Goal: Communication & Community: Participate in discussion

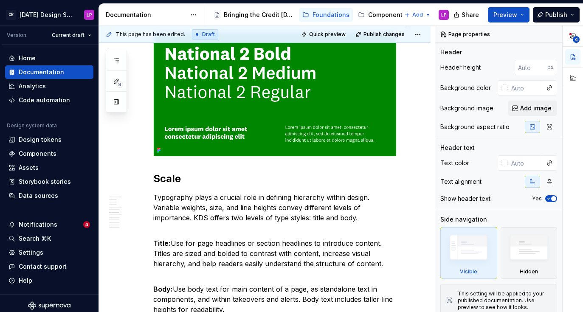
scroll to position [488, 0]
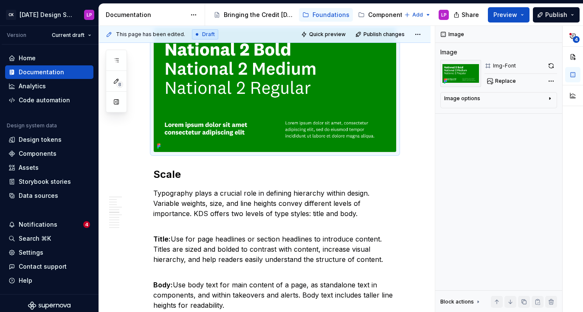
click at [284, 118] on img at bounding box center [275, 90] width 243 height 124
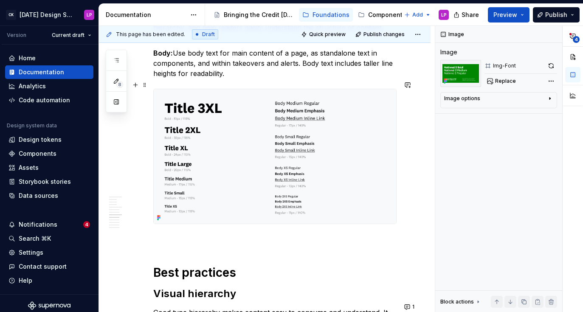
scroll to position [721, 0]
type textarea "*"
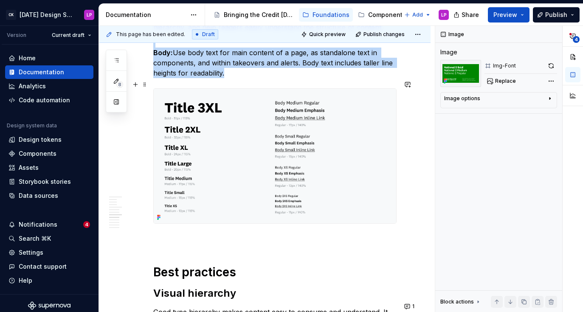
click at [337, 151] on img at bounding box center [275, 156] width 243 height 135
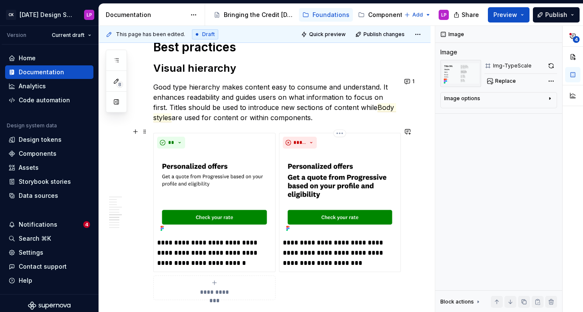
scroll to position [946, 0]
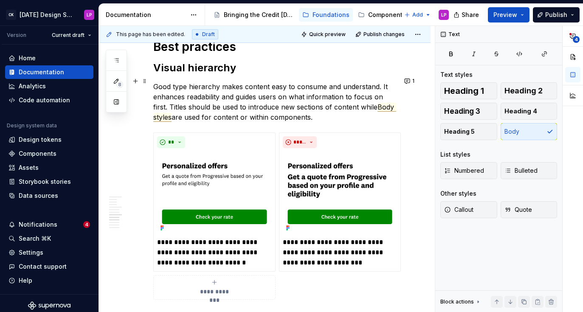
click at [367, 106] on commenthighlight "Body styles" at bounding box center [274, 112] width 243 height 19
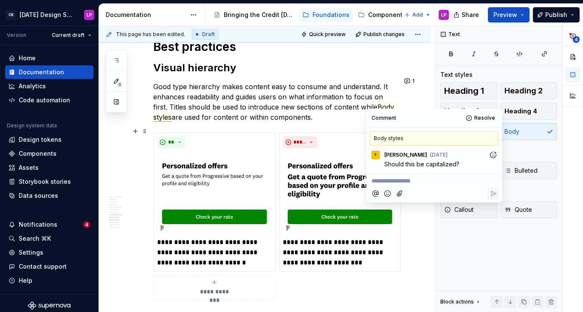
click at [429, 184] on p "**********" at bounding box center [435, 181] width 126 height 9
click at [491, 193] on icon "Reply" at bounding box center [493, 194] width 8 height 8
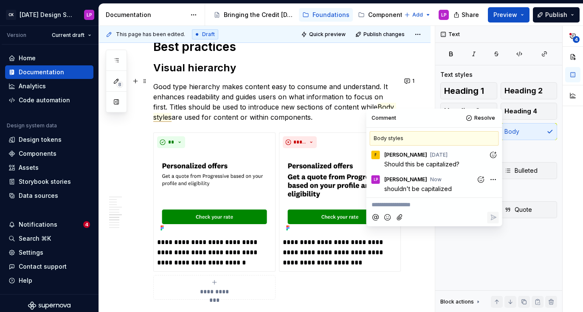
click at [299, 102] on p "Good type hierarchy makes content easy to consume and understand. It enhances r…" at bounding box center [275, 102] width 244 height 41
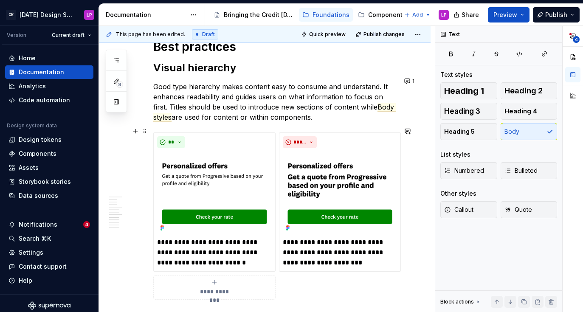
click at [277, 140] on div "**********" at bounding box center [275, 216] width 244 height 167
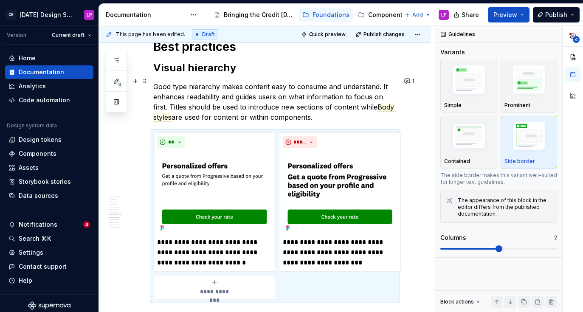
click at [212, 88] on p "Good type hierarchy makes content easy to consume and understand. It enhances r…" at bounding box center [275, 102] width 244 height 41
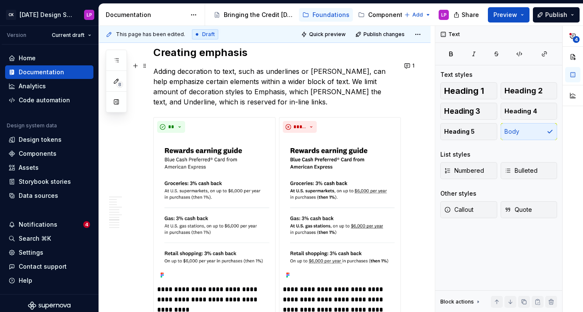
scroll to position [1215, 0]
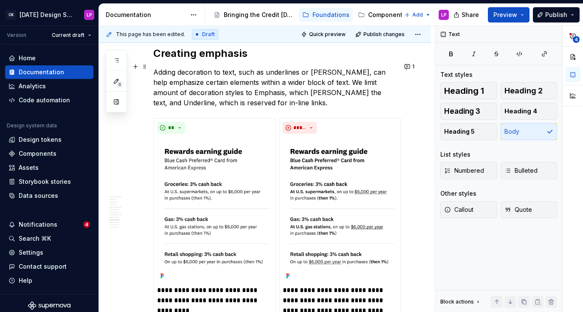
click at [227, 86] on p "Adding decoration to text, such as underlines or [PERSON_NAME], can help emphas…" at bounding box center [275, 87] width 244 height 41
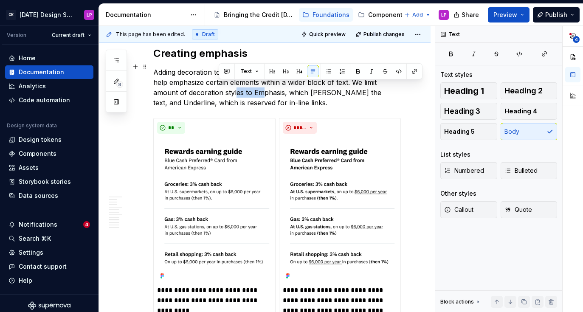
click at [227, 86] on p "Adding decoration to text, such as underlines or [PERSON_NAME], can help emphas…" at bounding box center [275, 87] width 244 height 41
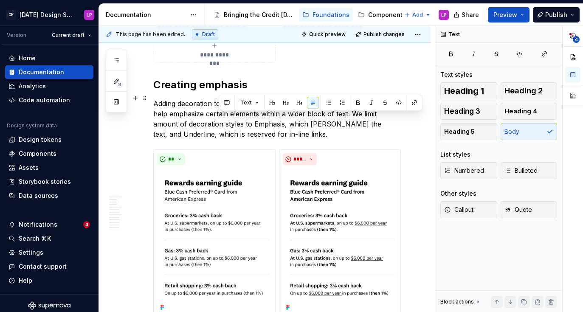
click at [395, 119] on p "Adding decoration to text, such as underlines or [PERSON_NAME], can help emphas…" at bounding box center [275, 119] width 244 height 41
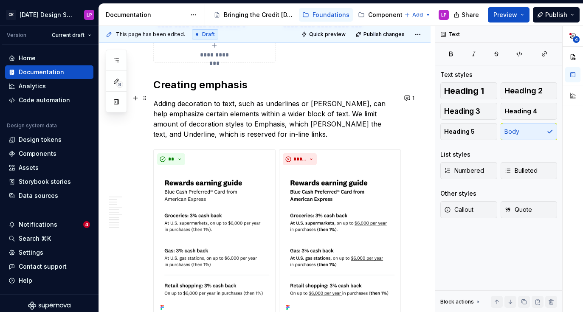
type textarea "*"
click at [236, 116] on p "Adding decoration to text, such as underlines or [PERSON_NAME], can help emphas…" at bounding box center [275, 119] width 244 height 41
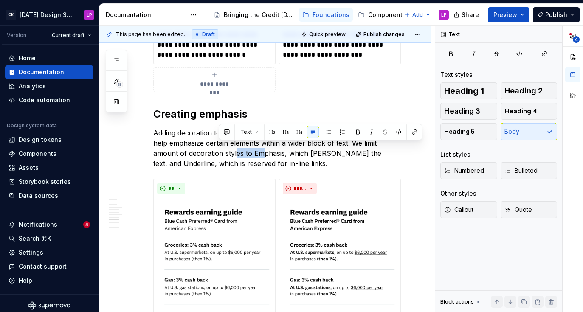
scroll to position [1155, 0]
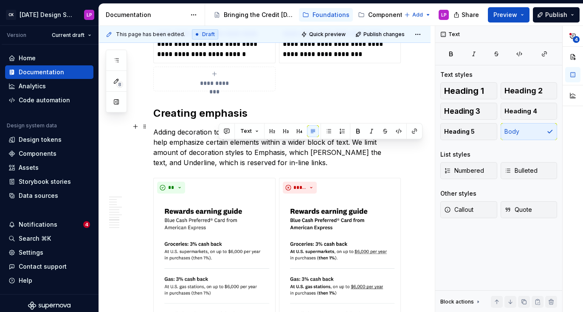
click at [194, 144] on p "Adding decoration to text, such as underlines or [PERSON_NAME], can help emphas…" at bounding box center [275, 147] width 244 height 41
click at [232, 149] on p "Adding decoration to text, such as underlines or [PERSON_NAME], can help emphas…" at bounding box center [275, 147] width 244 height 41
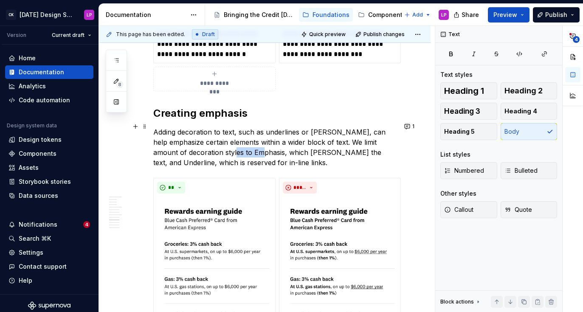
click at [232, 149] on p "Adding decoration to text, such as underlines or [PERSON_NAME], can help emphas…" at bounding box center [275, 147] width 244 height 41
click at [227, 135] on button "button" at bounding box center [227, 131] width 12 height 12
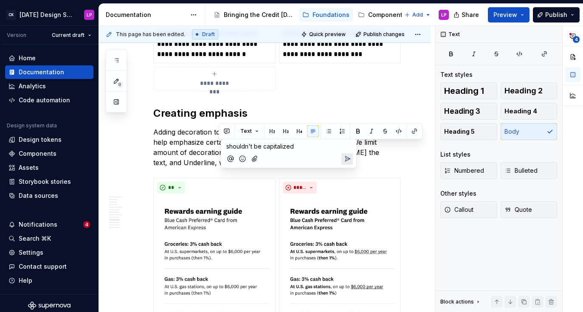
click at [343, 156] on button "Send" at bounding box center [347, 158] width 11 height 11
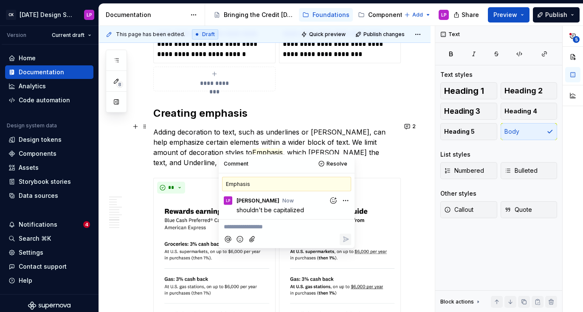
click at [354, 146] on p "Adding decoration to text, such as underlines or [PERSON_NAME], can help emphas…" at bounding box center [275, 147] width 244 height 41
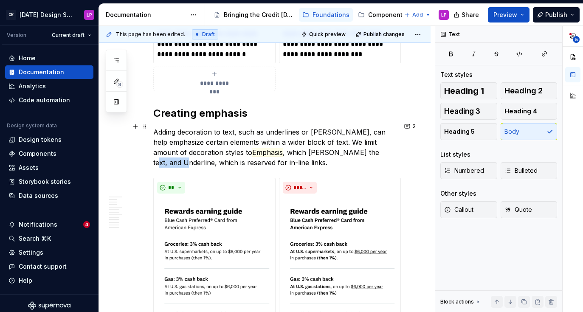
click at [354, 146] on p "Adding decoration to text, such as underlines or [PERSON_NAME], can help emphas…" at bounding box center [275, 147] width 244 height 41
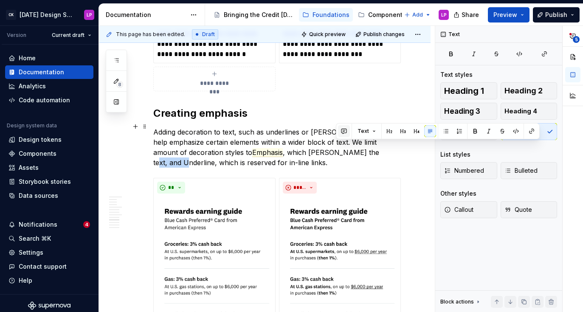
click at [344, 134] on button "button" at bounding box center [344, 131] width 12 height 12
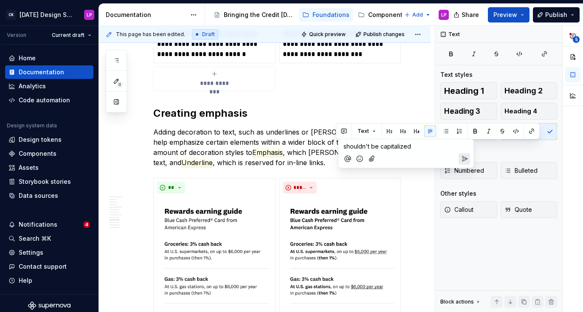
click at [465, 159] on icon "Send" at bounding box center [465, 159] width 8 height 8
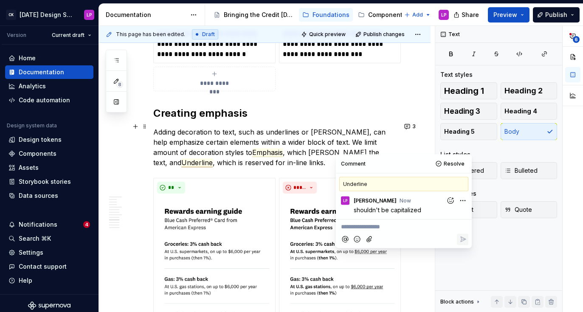
click at [255, 135] on p "Adding decoration to text, such as underlines or [PERSON_NAME], can help emphas…" at bounding box center [275, 147] width 244 height 41
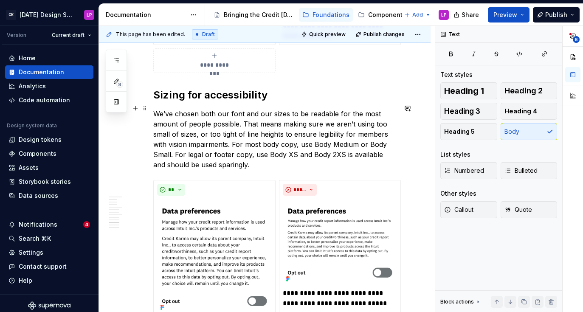
scroll to position [1511, 0]
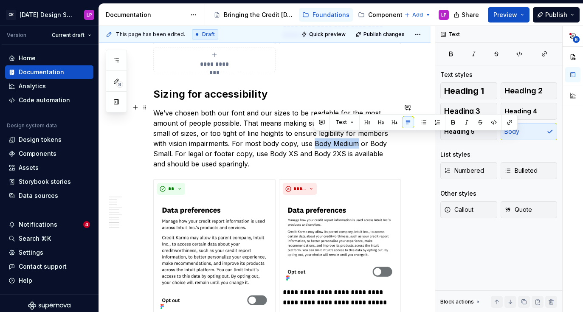
drag, startPoint x: 313, startPoint y: 136, endPoint x: 357, endPoint y: 136, distance: 43.8
click at [357, 136] on p "We’ve chosen both our font and our sizes to be readable for the most amount of …" at bounding box center [275, 138] width 244 height 61
click at [247, 127] on p "We’ve chosen both our font and our sizes to be readable for the most amount of …" at bounding box center [275, 138] width 244 height 61
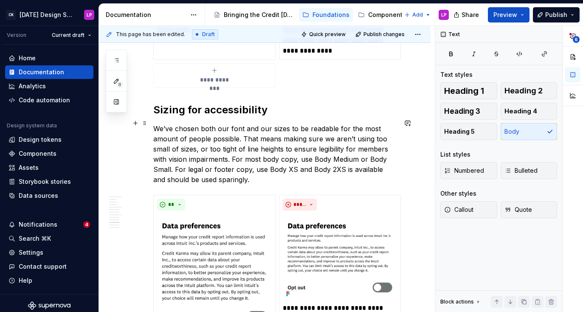
scroll to position [1492, 0]
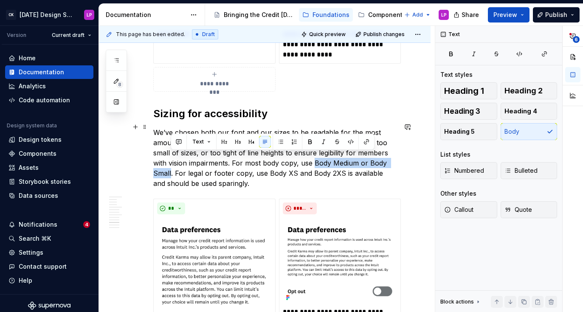
drag, startPoint x: 315, startPoint y: 158, endPoint x: 172, endPoint y: 166, distance: 143.9
click at [172, 166] on p "We’ve chosen both our font and our sizes to be readable for the most amount of …" at bounding box center [275, 157] width 244 height 61
click at [181, 141] on button "button" at bounding box center [179, 142] width 12 height 12
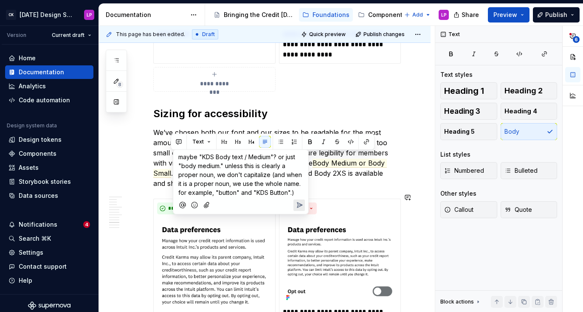
click at [300, 207] on icon "Send" at bounding box center [299, 205] width 8 height 8
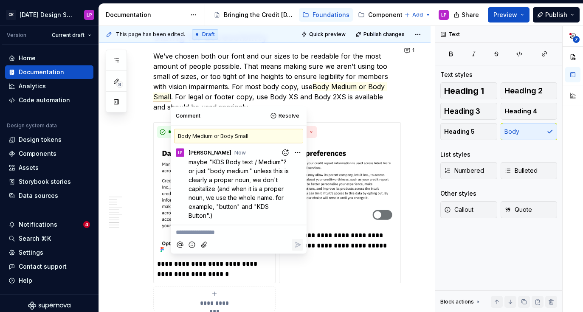
scroll to position [1569, 0]
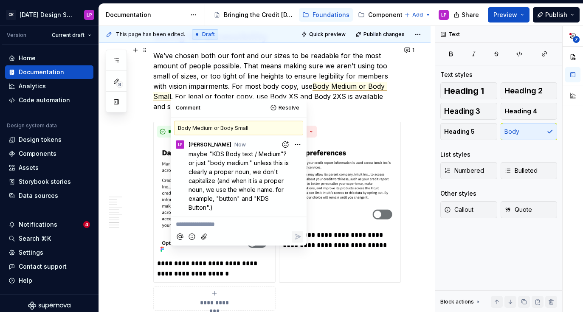
click at [273, 87] on p "We’ve chosen both our font and our sizes to be readable for the most amount of …" at bounding box center [275, 81] width 244 height 61
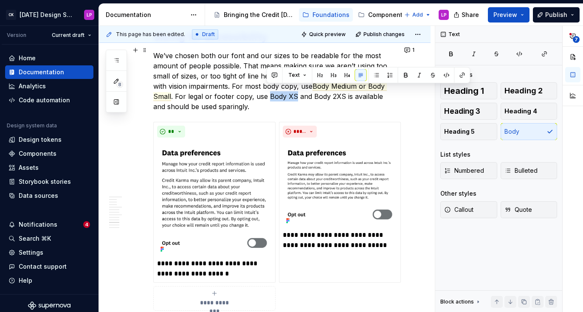
drag, startPoint x: 266, startPoint y: 89, endPoint x: 294, endPoint y: 88, distance: 28.1
click at [294, 88] on p "We’ve chosen both our font and our sizes to be readable for the most amount of …" at bounding box center [275, 81] width 244 height 61
click at [275, 75] on button "button" at bounding box center [275, 75] width 12 height 12
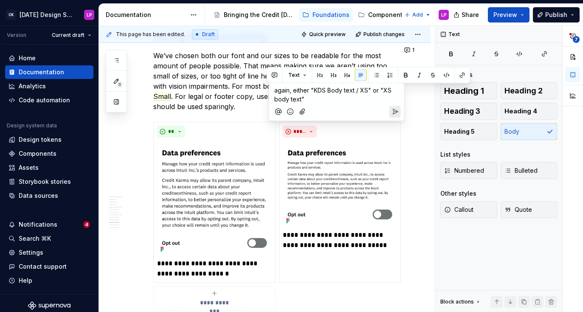
click at [395, 114] on icon "Send" at bounding box center [395, 112] width 8 height 8
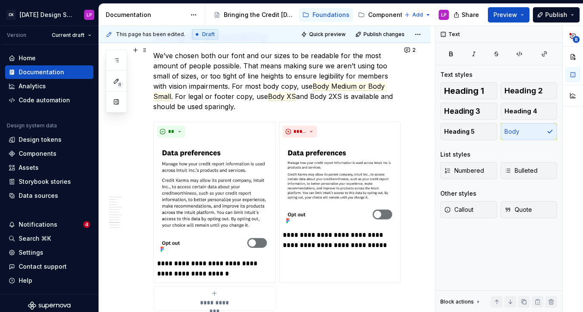
click at [232, 89] on p "We’ve chosen both our font and our sizes to be readable for the most amount of …" at bounding box center [275, 81] width 244 height 61
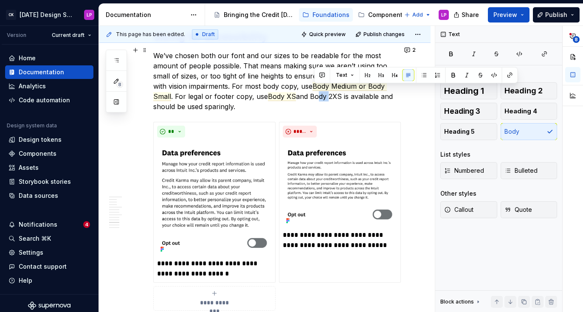
drag, startPoint x: 312, startPoint y: 89, endPoint x: 327, endPoint y: 90, distance: 15.3
click at [327, 90] on p "We’ve chosen both our font and our sizes to be readable for the most amount of …" at bounding box center [275, 81] width 244 height 61
drag, startPoint x: 308, startPoint y: 91, endPoint x: 340, endPoint y: 91, distance: 31.9
click at [340, 91] on p "We’ve chosen both our font and our sizes to be readable for the most amount of …" at bounding box center [275, 81] width 244 height 61
click at [315, 77] on button "button" at bounding box center [316, 75] width 12 height 12
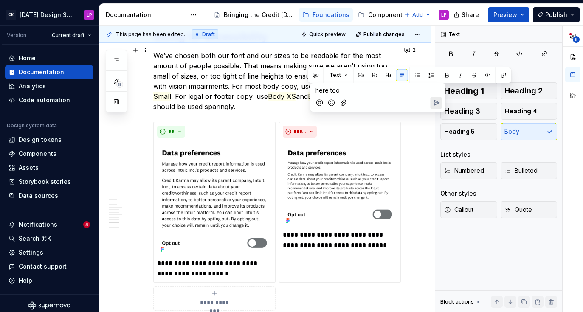
click at [435, 102] on icon "Send" at bounding box center [436, 102] width 5 height 5
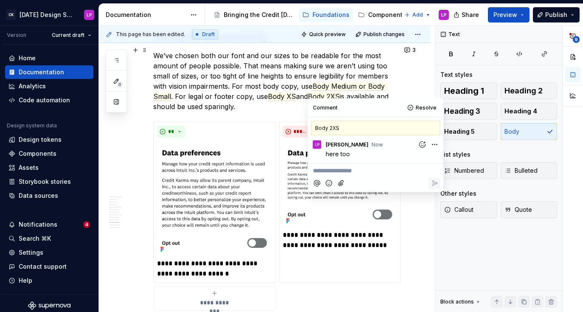
click at [264, 65] on p "We’ve chosen both our font and our sizes to be readable for the most amount of …" at bounding box center [275, 81] width 244 height 61
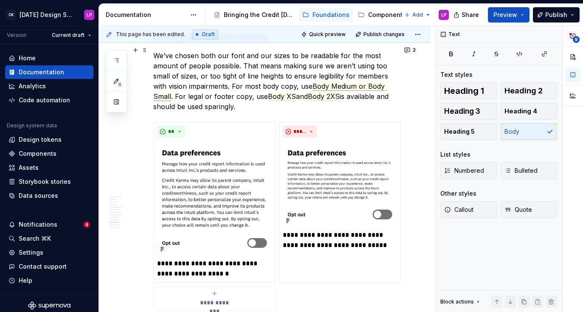
click at [330, 82] on span "Body Medium or Body Small" at bounding box center [270, 91] width 234 height 19
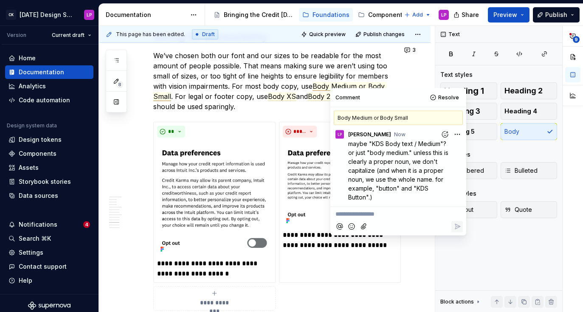
click at [457, 133] on body "CK [DATE] Design System LP Version Current draft Home Documentation Analytics C…" at bounding box center [291, 156] width 583 height 312
click at [434, 147] on span "Edit comment" at bounding box center [431, 150] width 40 height 8
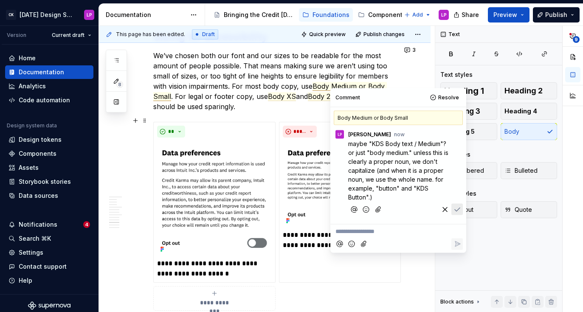
click at [377, 152] on span "maybe "KDS Body text / Medium"? or just "body medium." unless this is clearly a…" at bounding box center [399, 170] width 102 height 61
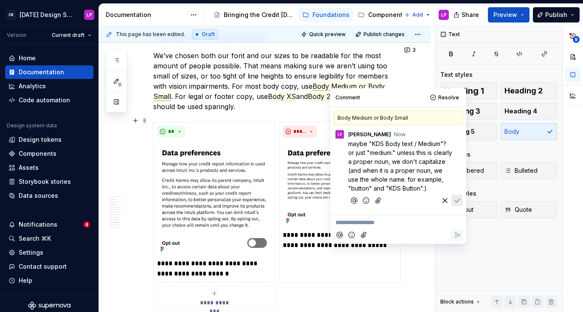
click at [393, 151] on span "maybe "KDS Body text / Medium"? or just "medium." unless this is clearly a prop…" at bounding box center [401, 166] width 106 height 52
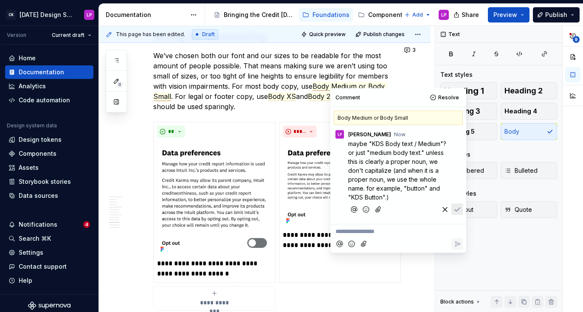
click at [457, 213] on icon "Save" at bounding box center [457, 209] width 8 height 8
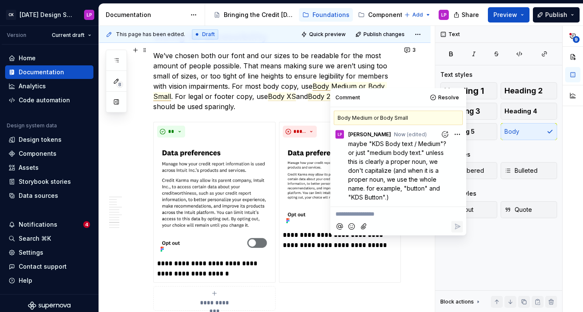
click at [257, 85] on p "We’ve chosen both our font and our sizes to be readable for the most amount of …" at bounding box center [275, 81] width 244 height 61
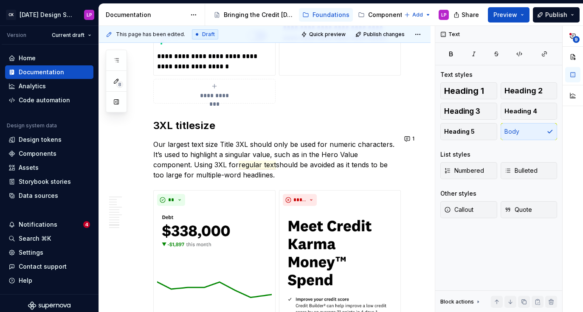
scroll to position [1793, 0]
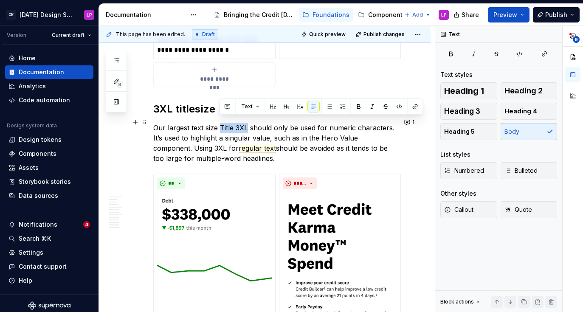
drag, startPoint x: 221, startPoint y: 121, endPoint x: 248, endPoint y: 121, distance: 27.2
click at [248, 123] on p "Our largest text size Title 3XL should only be used for numeric characters. It’…" at bounding box center [275, 143] width 244 height 41
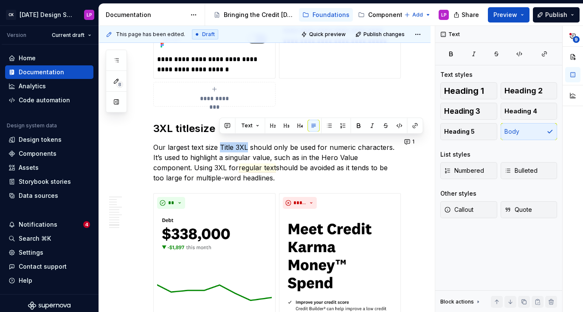
scroll to position [1775, 0]
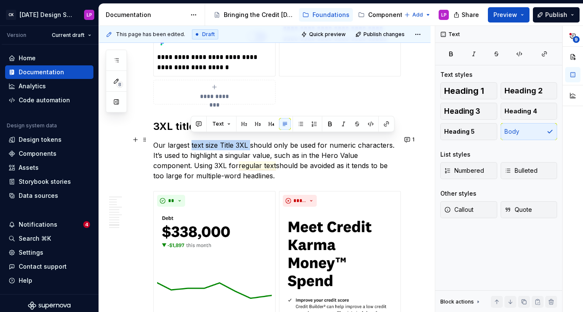
drag, startPoint x: 191, startPoint y: 139, endPoint x: 250, endPoint y: 137, distance: 59.1
click at [250, 140] on p "Our largest text size Title 3XL should only be used for numeric characters. It’…" at bounding box center [275, 160] width 244 height 41
click at [198, 122] on button "button" at bounding box center [199, 124] width 12 height 12
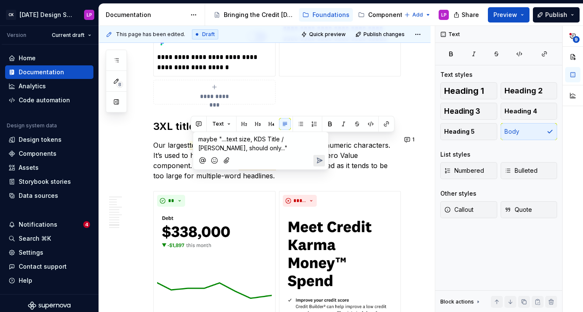
click at [229, 148] on p "maybe "....text size, KDS Title / [PERSON_NAME], should only..."" at bounding box center [260, 144] width 125 height 18
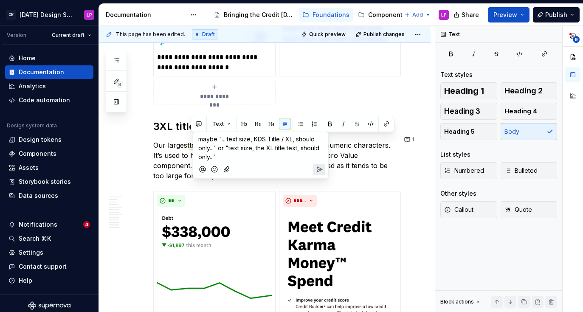
click at [320, 173] on icon "Send" at bounding box center [319, 169] width 8 height 8
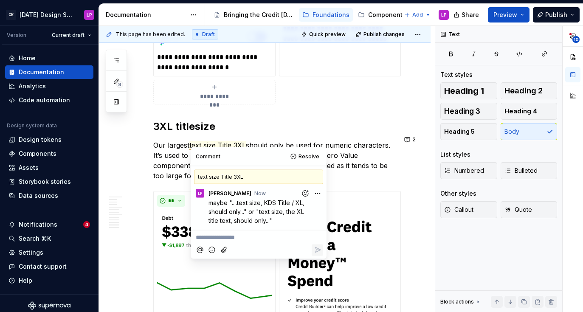
click at [354, 155] on p "Our largest text size Title 3XL should only be used for numeric characters. It’…" at bounding box center [275, 160] width 244 height 41
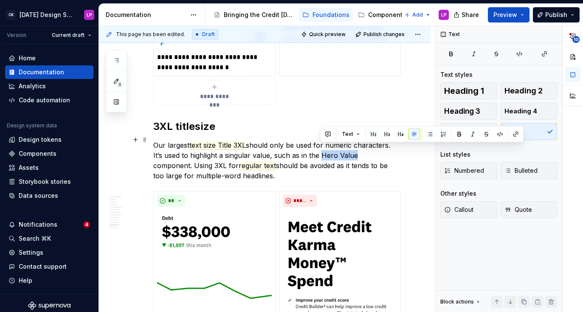
drag, startPoint x: 322, startPoint y: 150, endPoint x: 356, endPoint y: 151, distance: 34.0
click at [356, 151] on p "Our largest text size Title 3XL should only be used for numeric characters. It’…" at bounding box center [275, 160] width 244 height 41
click at [328, 133] on button "button" at bounding box center [329, 134] width 12 height 12
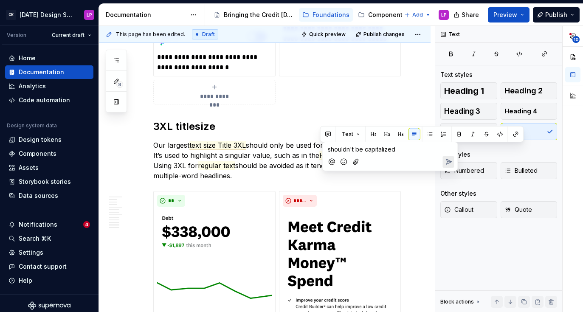
click at [444, 160] on button "Send" at bounding box center [448, 161] width 11 height 11
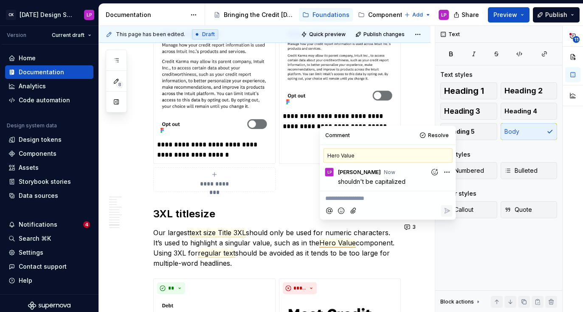
scroll to position [1707, 0]
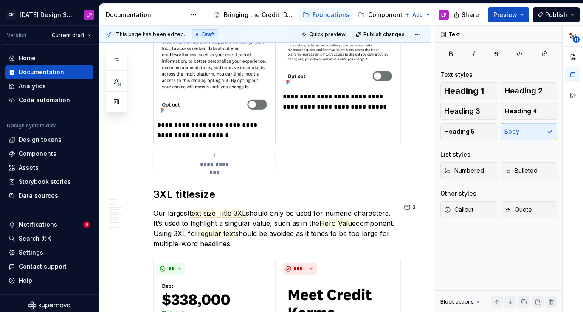
click at [199, 124] on p "**********" at bounding box center [214, 130] width 115 height 20
type textarea "*"
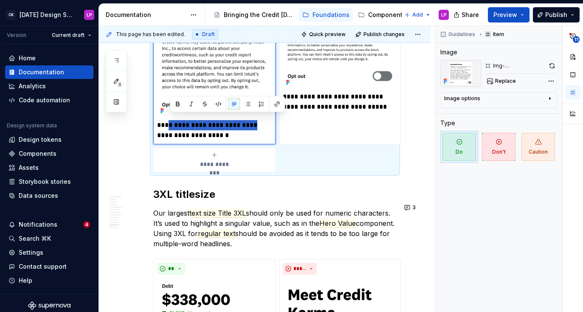
drag, startPoint x: 178, startPoint y: 121, endPoint x: 263, endPoint y: 120, distance: 84.1
click at [263, 120] on p "**********" at bounding box center [214, 130] width 115 height 20
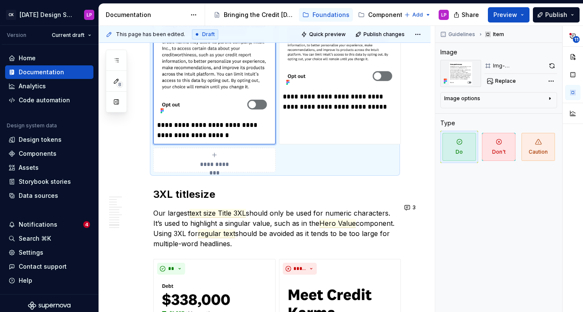
click at [236, 126] on p "**********" at bounding box center [214, 130] width 115 height 20
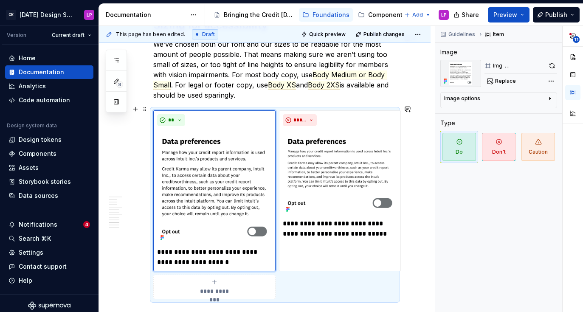
scroll to position [1557, 0]
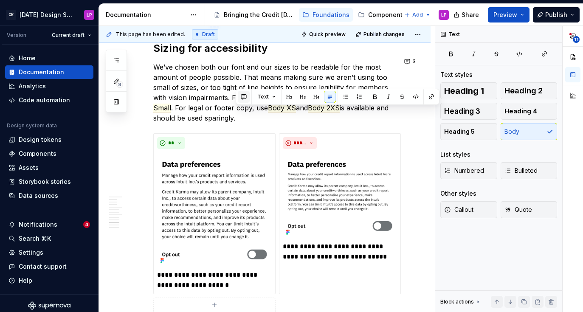
click at [246, 94] on button "button" at bounding box center [244, 97] width 12 height 12
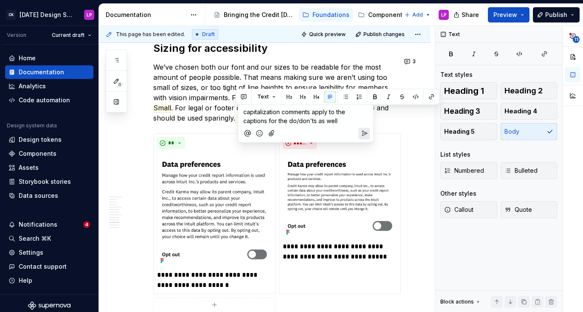
click at [359, 132] on button "Send" at bounding box center [364, 133] width 11 height 11
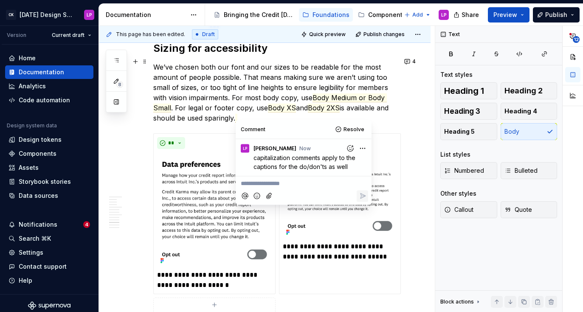
click at [278, 90] on p "We’ve chosen both our font and our sizes to be readable for the most amount of …" at bounding box center [275, 92] width 244 height 61
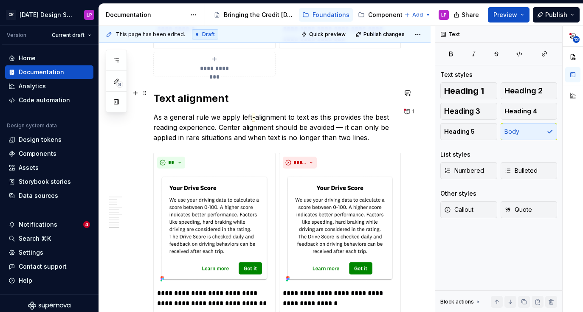
scroll to position [2118, 0]
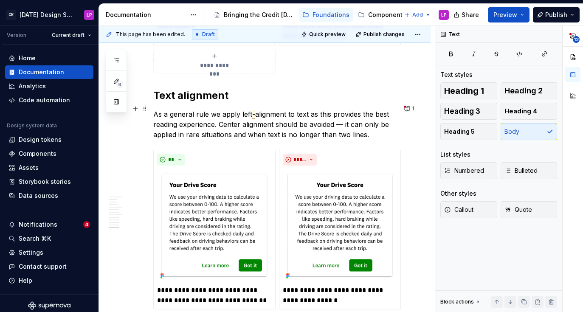
click at [252, 111] on span "-" at bounding box center [253, 114] width 3 height 9
click at [252, 110] on span "-" at bounding box center [253, 114] width 3 height 9
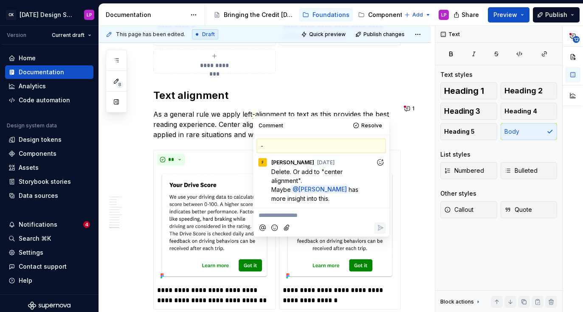
type textarea "*"
click at [310, 211] on p "**********" at bounding box center [322, 215] width 126 height 9
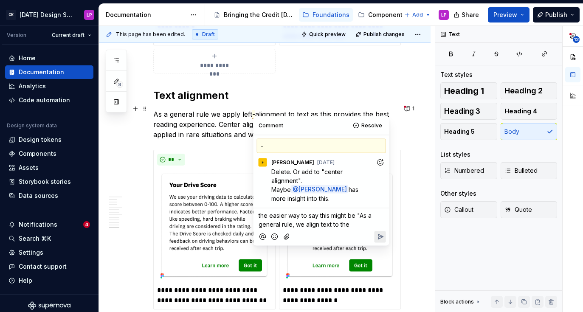
scroll to position [2151, 0]
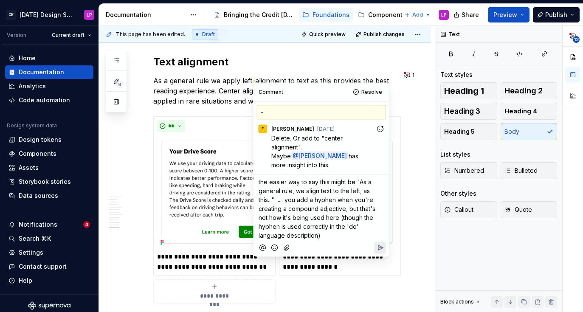
click at [380, 244] on icon "Reply" at bounding box center [380, 248] width 8 height 8
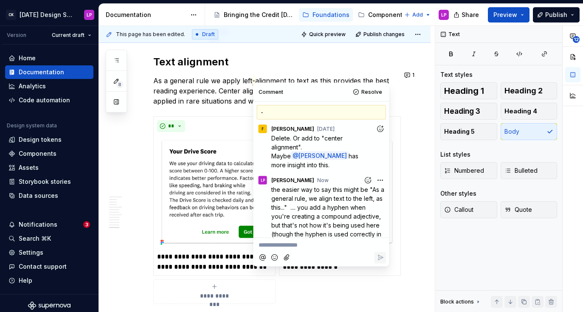
scroll to position [5, 0]
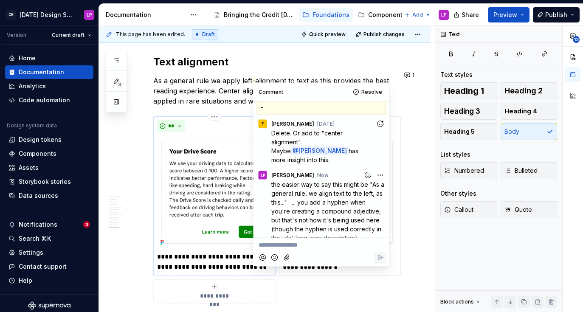
click at [179, 259] on p "**********" at bounding box center [214, 262] width 115 height 20
type textarea "*"
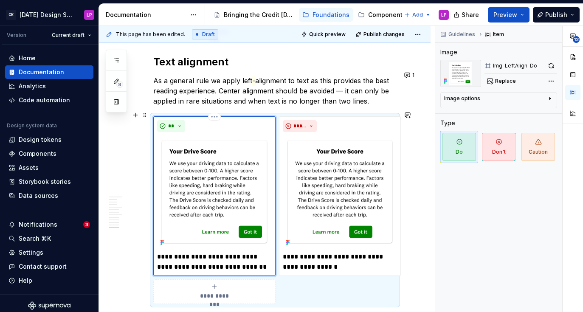
scroll to position [2240, 0]
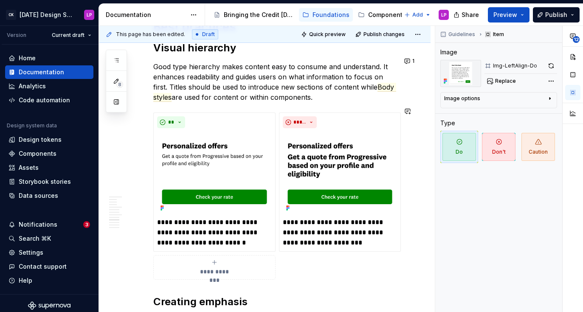
scroll to position [961, 0]
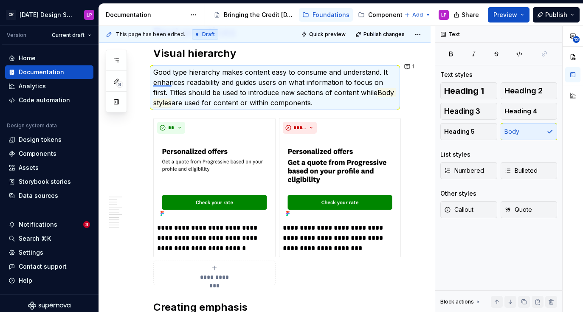
drag, startPoint x: 153, startPoint y: 85, endPoint x: 172, endPoint y: 85, distance: 18.7
click at [172, 85] on div "This page has been edited. Draft Quick preview Publish changes Typography Typog…" at bounding box center [267, 169] width 336 height 287
click at [176, 87] on p "Good type hierarchy makes content easy to consume and understand. It enhances r…" at bounding box center [275, 87] width 244 height 41
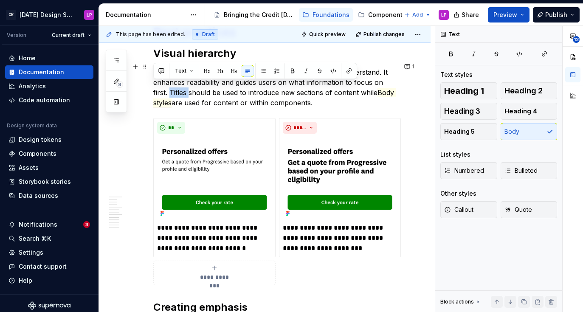
drag, startPoint x: 174, startPoint y: 87, endPoint x: 153, endPoint y: 87, distance: 21.2
click at [166, 74] on button "button" at bounding box center [162, 71] width 12 height 12
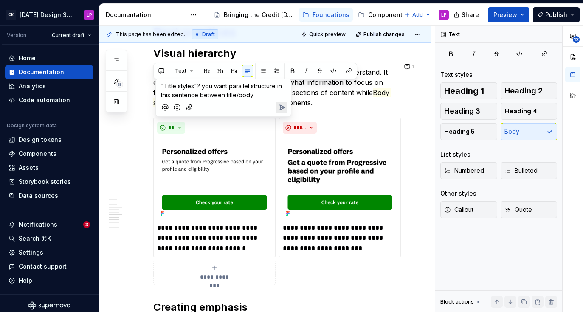
click at [279, 105] on icon "Send" at bounding box center [282, 107] width 8 height 8
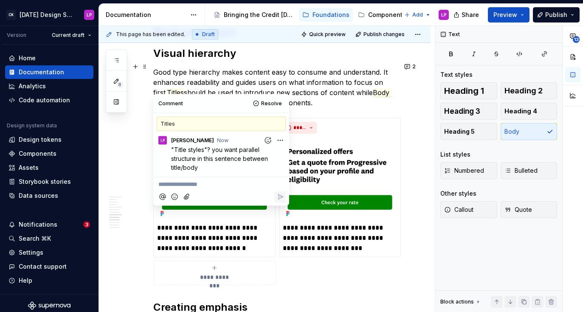
click at [316, 84] on p "Good type hierarchy makes content easy to consume and understand. It enhances r…" at bounding box center [275, 87] width 244 height 41
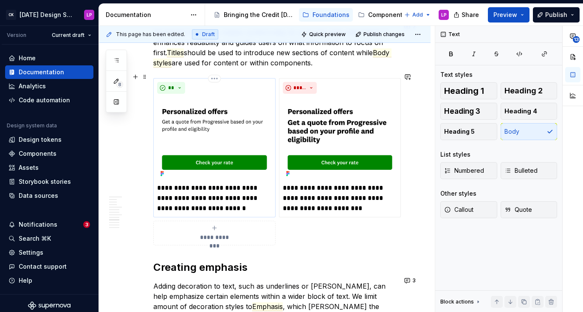
scroll to position [998, 0]
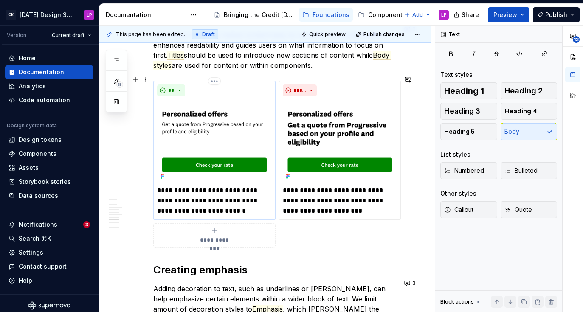
click at [176, 186] on p "**********" at bounding box center [214, 201] width 115 height 31
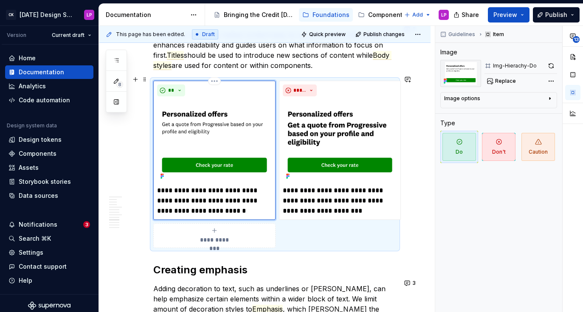
scroll to position [972, 0]
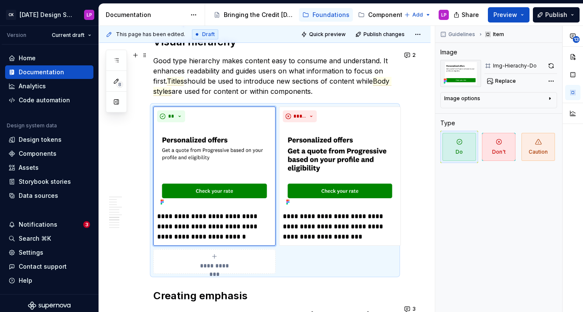
type textarea "*"
click at [230, 79] on p "Good type hierarchy makes content easy to consume and understand. It enhances r…" at bounding box center [275, 76] width 244 height 41
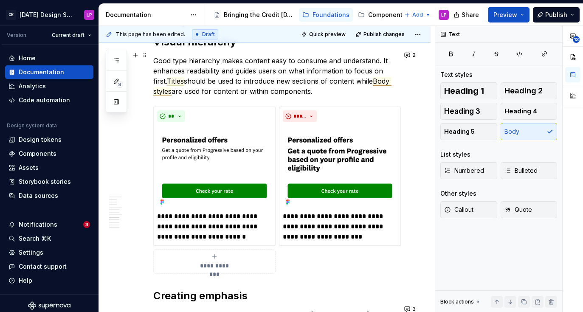
click at [164, 85] on span "Body styles" at bounding box center [272, 86] width 238 height 19
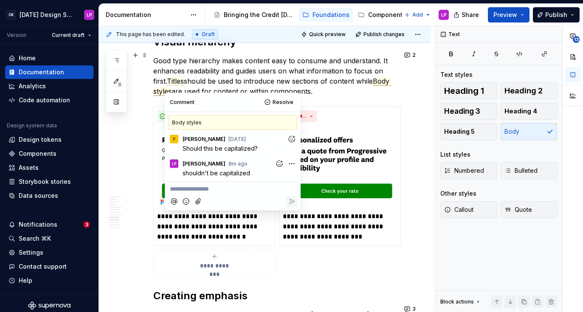
click at [222, 82] on p "Good type hierarchy makes content easy to consume and understand. It enhances r…" at bounding box center [275, 76] width 244 height 41
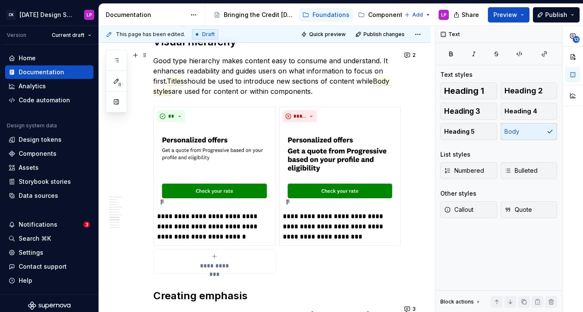
drag, startPoint x: 324, startPoint y: 88, endPoint x: 329, endPoint y: 87, distance: 5.4
click at [329, 87] on p "Good type hierarchy makes content easy to consume and understand. It enhances r…" at bounding box center [275, 76] width 244 height 41
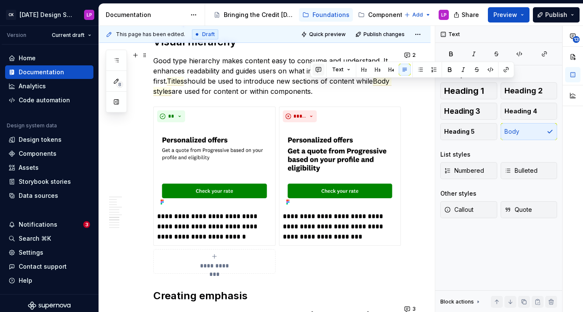
click at [316, 68] on button "button" at bounding box center [319, 70] width 12 height 12
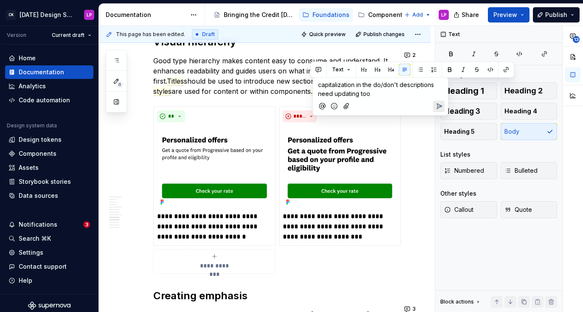
click at [442, 106] on icon "Send" at bounding box center [439, 106] width 5 height 5
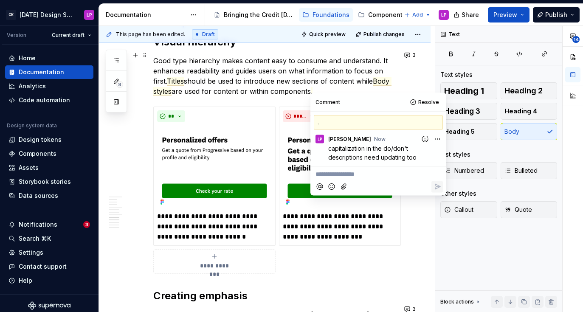
click at [246, 78] on p "Good type hierarchy makes content easy to consume and understand. It enhances r…" at bounding box center [275, 76] width 244 height 41
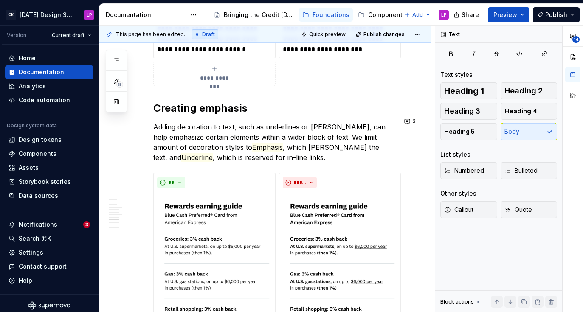
scroll to position [1170, 0]
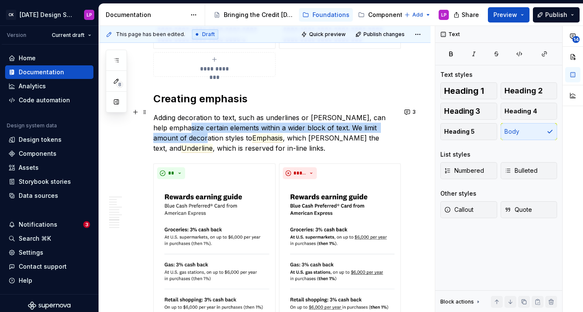
drag, startPoint x: 193, startPoint y: 117, endPoint x: 190, endPoint y: 132, distance: 15.2
click at [190, 132] on p "Adding decoration to text, such as underlines or [PERSON_NAME], can help emphas…" at bounding box center [275, 133] width 244 height 41
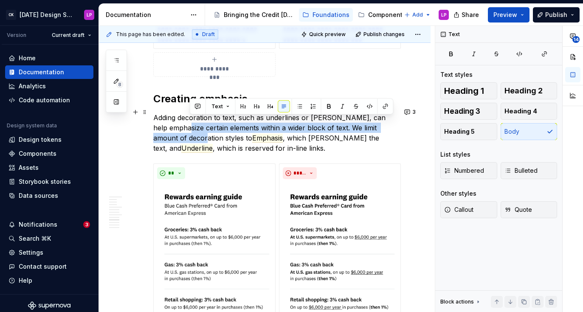
click at [193, 124] on p "Adding decoration to text, such as underlines or [PERSON_NAME], can help emphas…" at bounding box center [275, 133] width 244 height 41
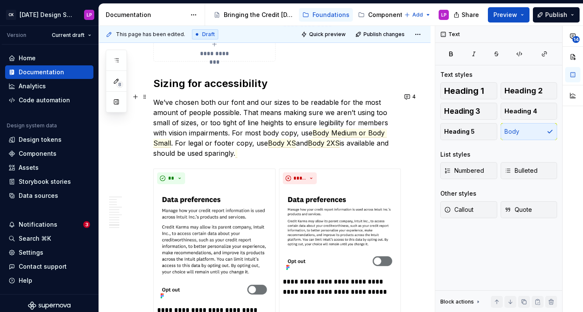
scroll to position [1521, 0]
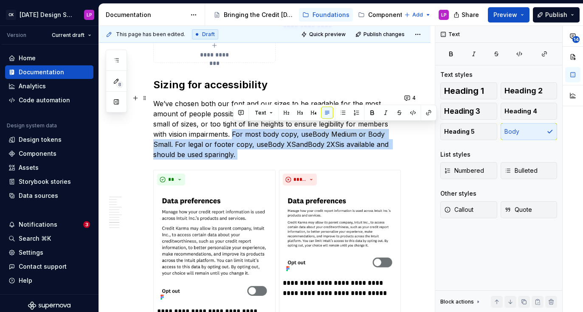
drag, startPoint x: 234, startPoint y: 132, endPoint x: 243, endPoint y: 150, distance: 20.5
click at [243, 150] on p "We’ve chosen both our font and our sizes to be readable for the most amount of …" at bounding box center [275, 129] width 244 height 61
click at [241, 113] on button "button" at bounding box center [241, 113] width 12 height 12
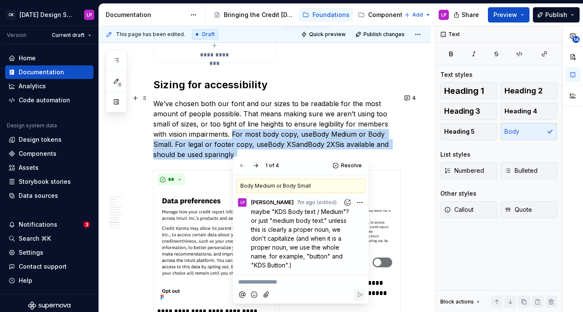
click at [238, 136] on p "We’ve chosen both our font and our sizes to be readable for the most amount of …" at bounding box center [275, 129] width 244 height 61
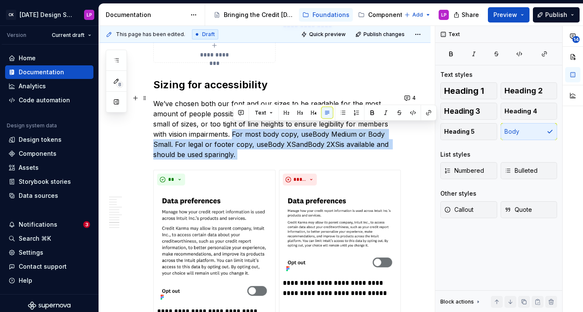
drag, startPoint x: 233, startPoint y: 126, endPoint x: 238, endPoint y: 154, distance: 28.1
click at [241, 112] on button "button" at bounding box center [241, 113] width 12 height 12
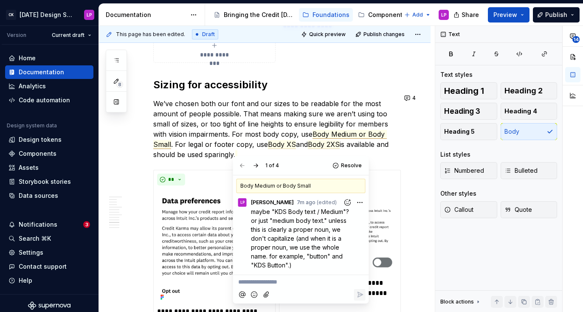
click at [267, 286] on p "**********" at bounding box center [301, 282] width 126 height 9
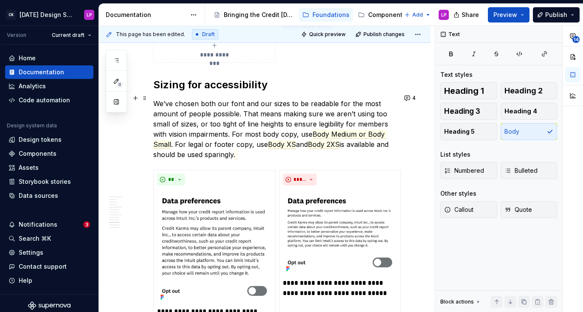
click at [246, 139] on p "We’ve chosen both our font and our sizes to be readable for the most amount of …" at bounding box center [275, 129] width 244 height 61
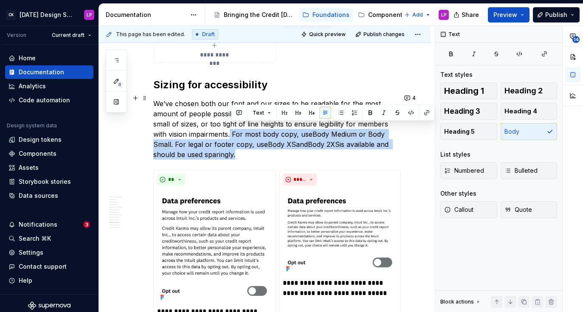
drag, startPoint x: 231, startPoint y: 129, endPoint x: 235, endPoint y: 150, distance: 21.1
click at [235, 150] on p "We’ve chosen both our font and our sizes to be readable for the most amount of …" at bounding box center [275, 129] width 244 height 61
click at [241, 112] on button "button" at bounding box center [239, 113] width 12 height 12
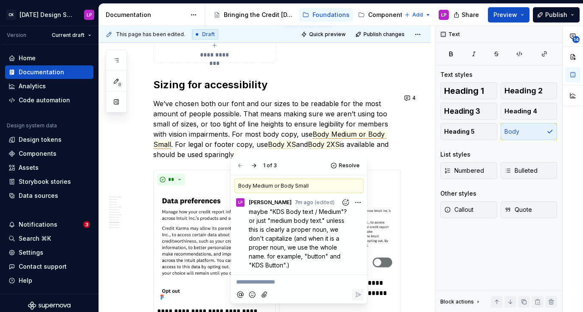
click at [280, 281] on p "**********" at bounding box center [299, 282] width 126 height 9
click at [227, 127] on p "We’ve chosen both our font and our sizes to be readable for the most amount of …" at bounding box center [275, 129] width 244 height 61
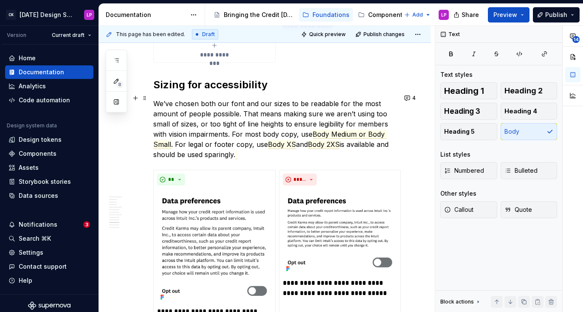
click at [232, 128] on p "We’ve chosen both our font and our sizes to be readable for the most amount of …" at bounding box center [275, 129] width 244 height 61
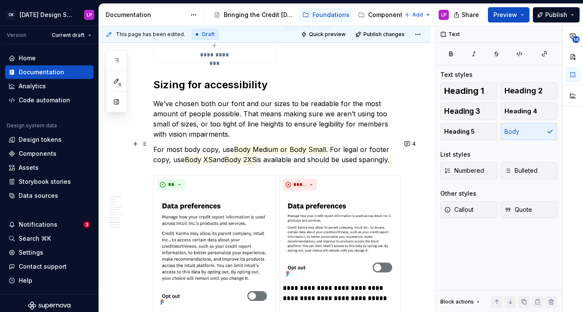
click at [177, 153] on p "For most body copy, use Body Medium or Body Small . For legal or footer copy, u…" at bounding box center [275, 154] width 244 height 20
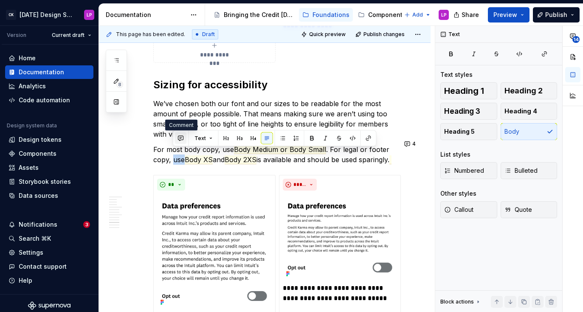
click at [178, 137] on button "button" at bounding box center [181, 139] width 12 height 12
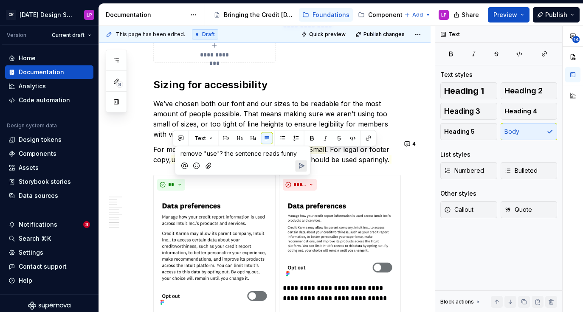
click at [303, 165] on icon "Send" at bounding box center [301, 166] width 5 height 5
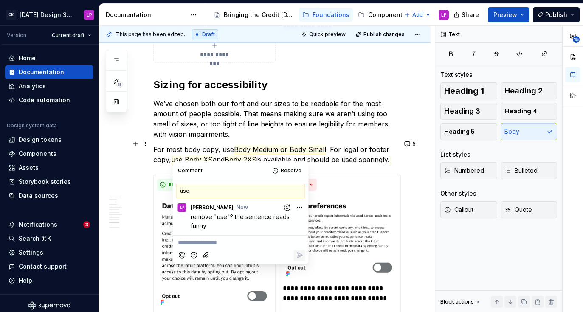
click at [308, 108] on p "We’ve chosen both our font and our sizes to be readable for the most amount of …" at bounding box center [275, 119] width 244 height 41
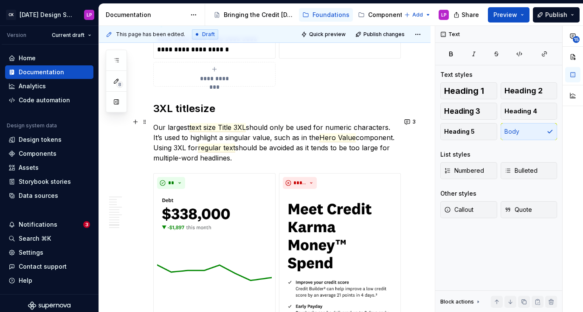
scroll to position [1799, 0]
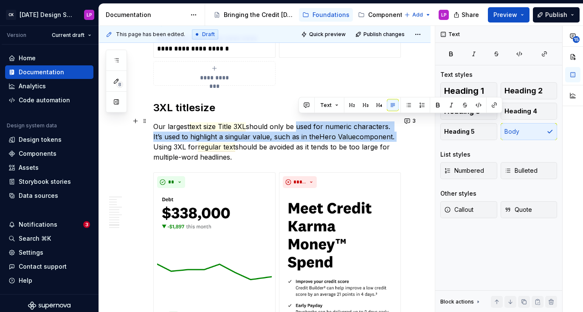
drag, startPoint x: 300, startPoint y: 120, endPoint x: 396, endPoint y: 129, distance: 96.9
click at [396, 129] on p "Our largest text size Title 3XL should only be used for numeric characters. It’…" at bounding box center [275, 142] width 244 height 41
click at [303, 103] on button "button" at bounding box center [307, 105] width 12 height 12
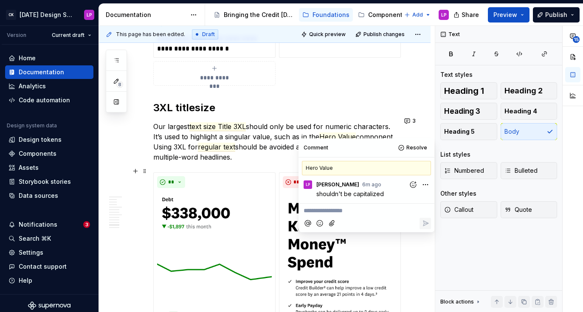
click at [333, 210] on p "**********" at bounding box center [367, 211] width 126 height 9
click at [296, 127] on p "Our largest text size Title 3XL should only be used for numeric characters. It’…" at bounding box center [275, 142] width 244 height 41
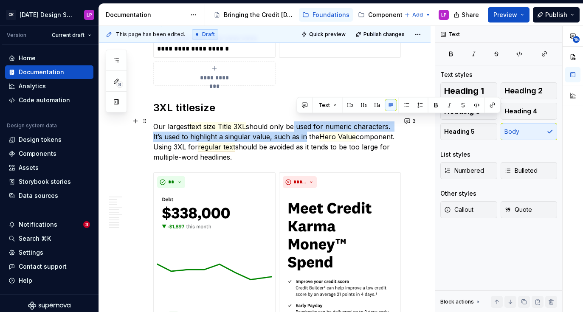
drag, startPoint x: 297, startPoint y: 120, endPoint x: 305, endPoint y: 132, distance: 13.9
click at [305, 132] on p "Our largest text size Title 3XL should only be used for numeric characters. It’…" at bounding box center [275, 142] width 244 height 41
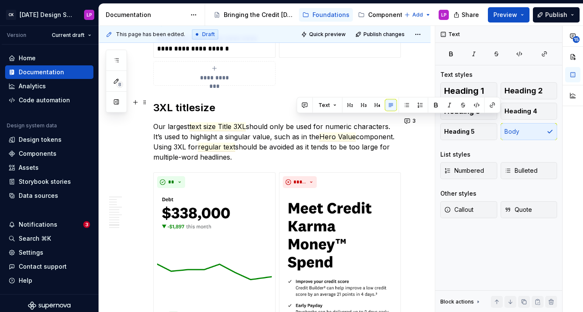
click at [306, 99] on div "Text" at bounding box center [399, 105] width 204 height 16
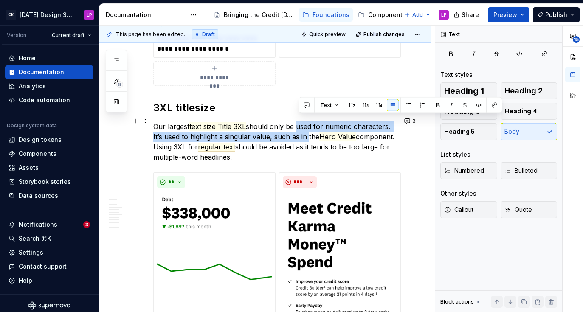
drag, startPoint x: 298, startPoint y: 119, endPoint x: 308, endPoint y: 129, distance: 14.1
click at [308, 129] on p "Our largest text size Title 3XL should only be used for numeric characters. It’…" at bounding box center [275, 142] width 244 height 41
click at [306, 107] on button "button" at bounding box center [307, 105] width 12 height 12
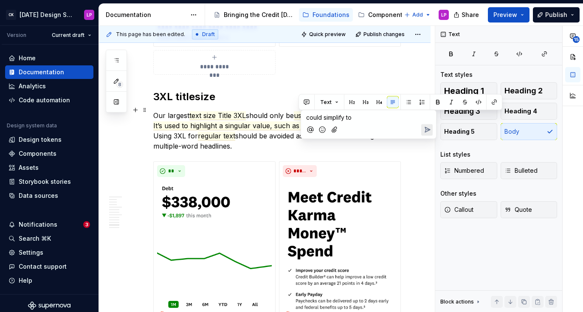
scroll to position [1794, 0]
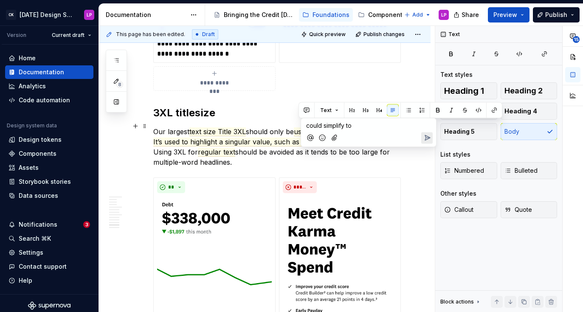
drag, startPoint x: 305, startPoint y: 125, endPoint x: 329, endPoint y: 135, distance: 25.3
click at [329, 135] on div "could simplify to" at bounding box center [369, 133] width 128 height 28
drag, startPoint x: 363, startPoint y: 136, endPoint x: 364, endPoint y: 195, distance: 58.7
click at [364, 195] on body "CK [DATE] Design System LP Version Current draft Home Documentation Analytics C…" at bounding box center [291, 156] width 583 height 312
click at [365, 125] on p "could simplify to" at bounding box center [368, 125] width 125 height 9
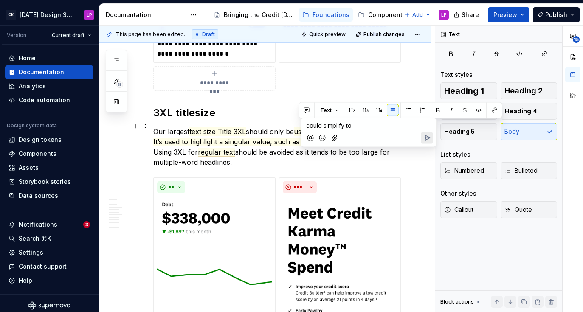
click at [368, 129] on p "could simplify to" at bounding box center [368, 125] width 125 height 9
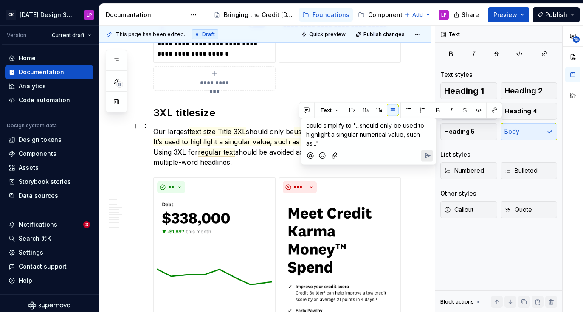
click at [345, 126] on span "could simplify to "...should only be used to highlight a singular numerical val…" at bounding box center [366, 134] width 120 height 25
click at [429, 156] on icon "Send" at bounding box center [427, 155] width 5 height 5
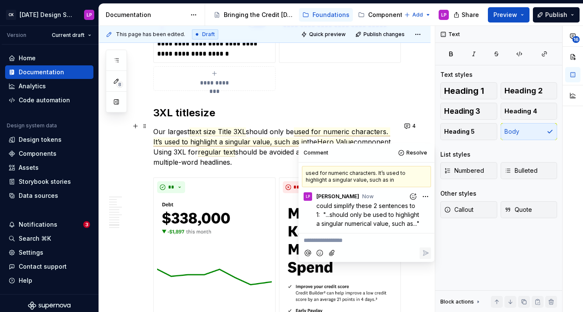
scroll to position [1830, 0]
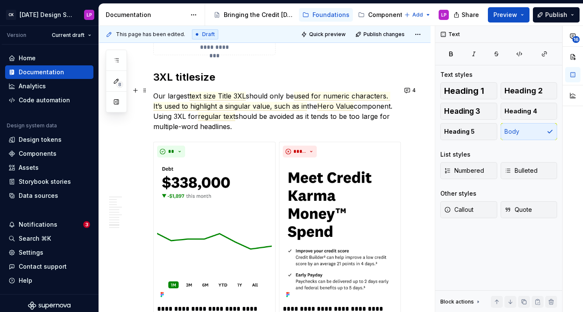
click at [266, 112] on p "Our largest text size Title 3XL should only be used for numeric characters. It’…" at bounding box center [275, 111] width 244 height 41
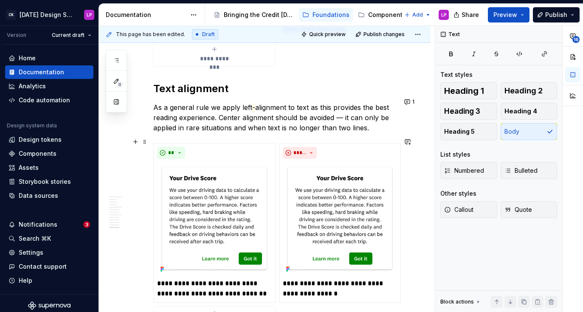
scroll to position [2130, 0]
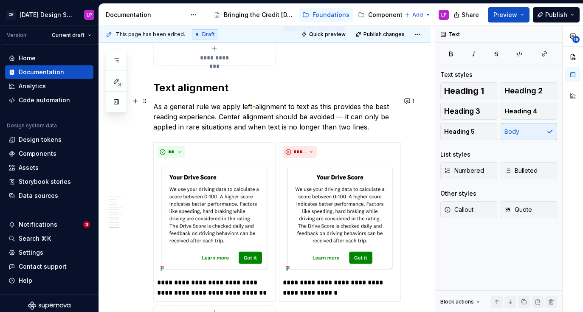
click at [208, 102] on p "As a general rule we apply left - alignment to text as this provides the best r…" at bounding box center [275, 117] width 244 height 31
click at [291, 103] on p "As a general rule, we apply left - alignment to text as this provides the best …" at bounding box center [275, 117] width 244 height 31
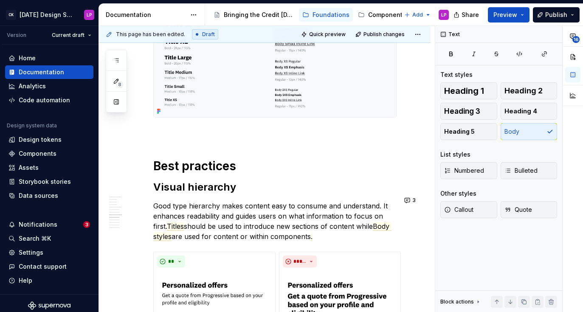
scroll to position [638, 0]
